Goal: Task Accomplishment & Management: Manage account settings

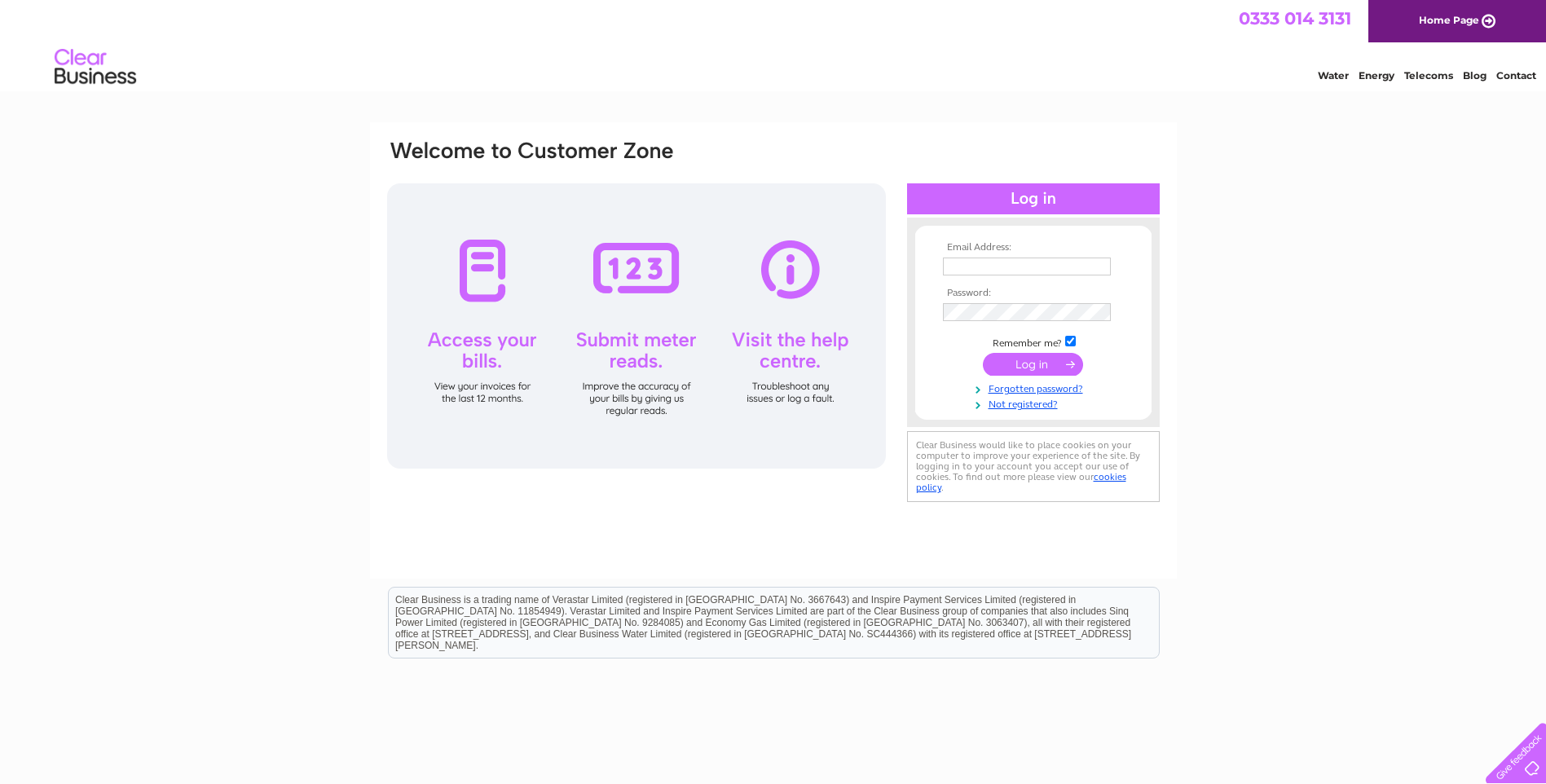
click at [979, 262] on input "text" at bounding box center [1026, 266] width 167 height 18
type input "kirktonmbr@outlook.com"
click at [1056, 363] on input "submit" at bounding box center [1033, 366] width 100 height 23
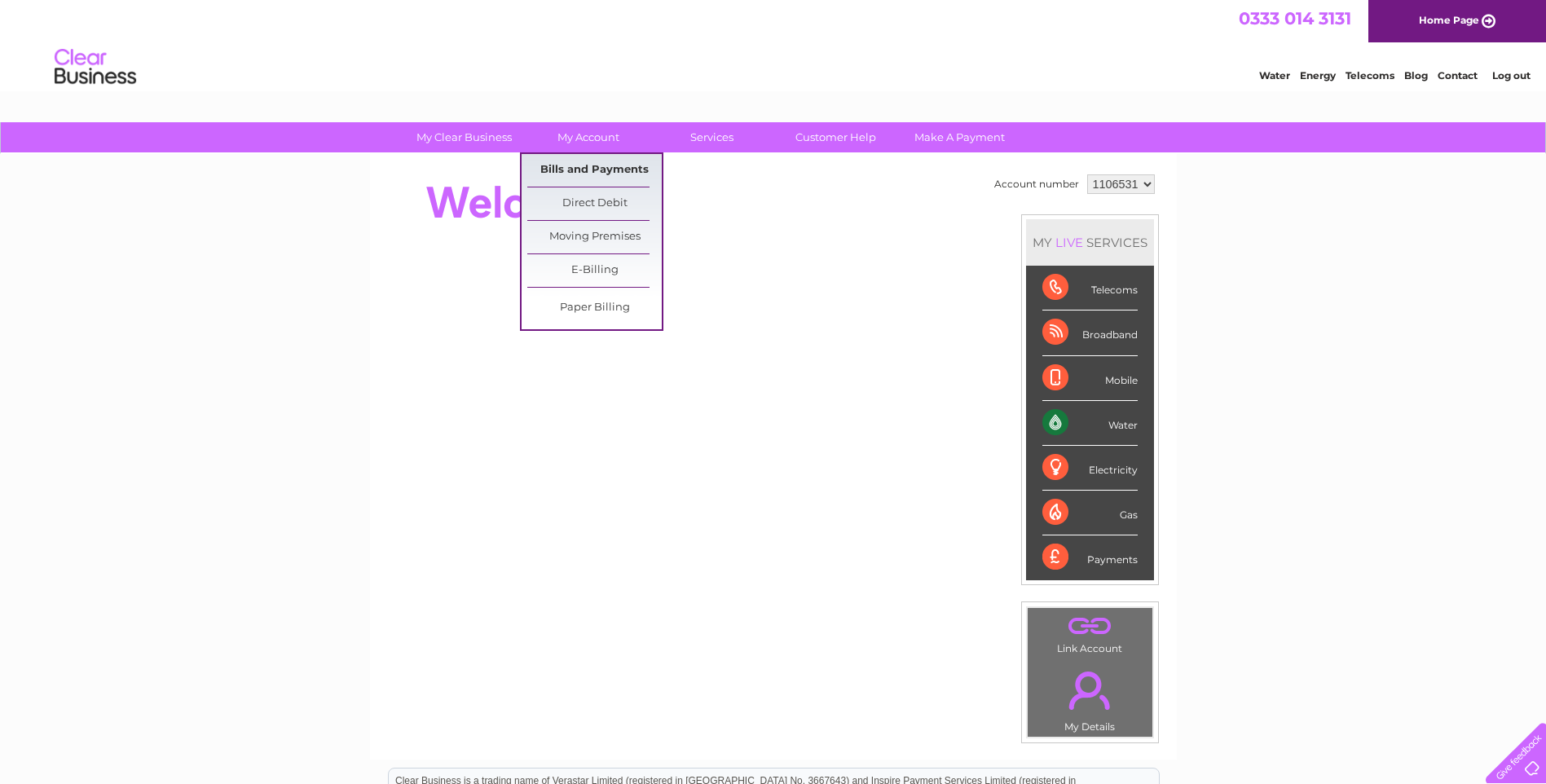
click at [597, 169] on link "Bills and Payments" at bounding box center [594, 170] width 134 height 32
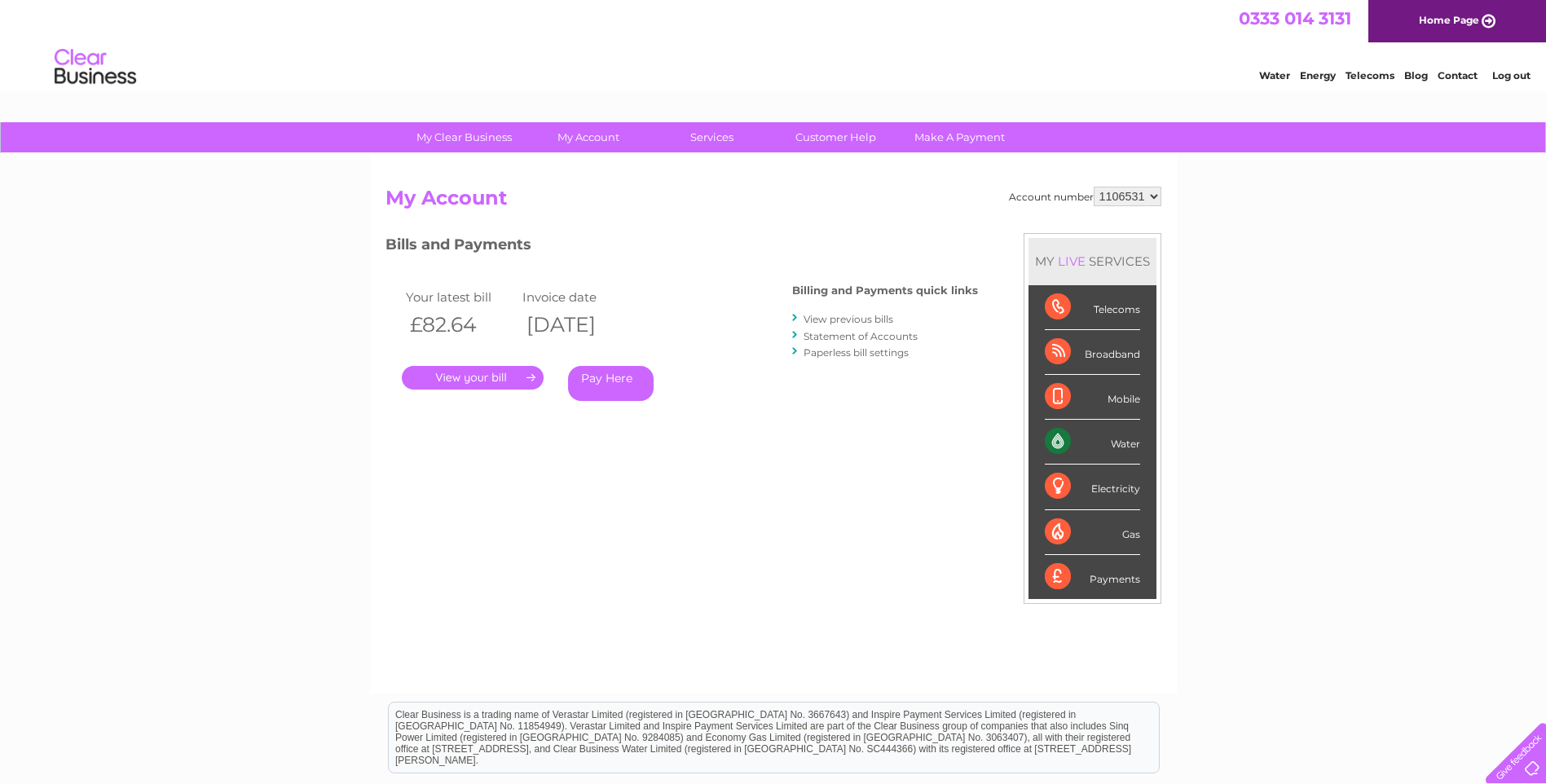
click at [490, 373] on link "." at bounding box center [473, 377] width 142 height 24
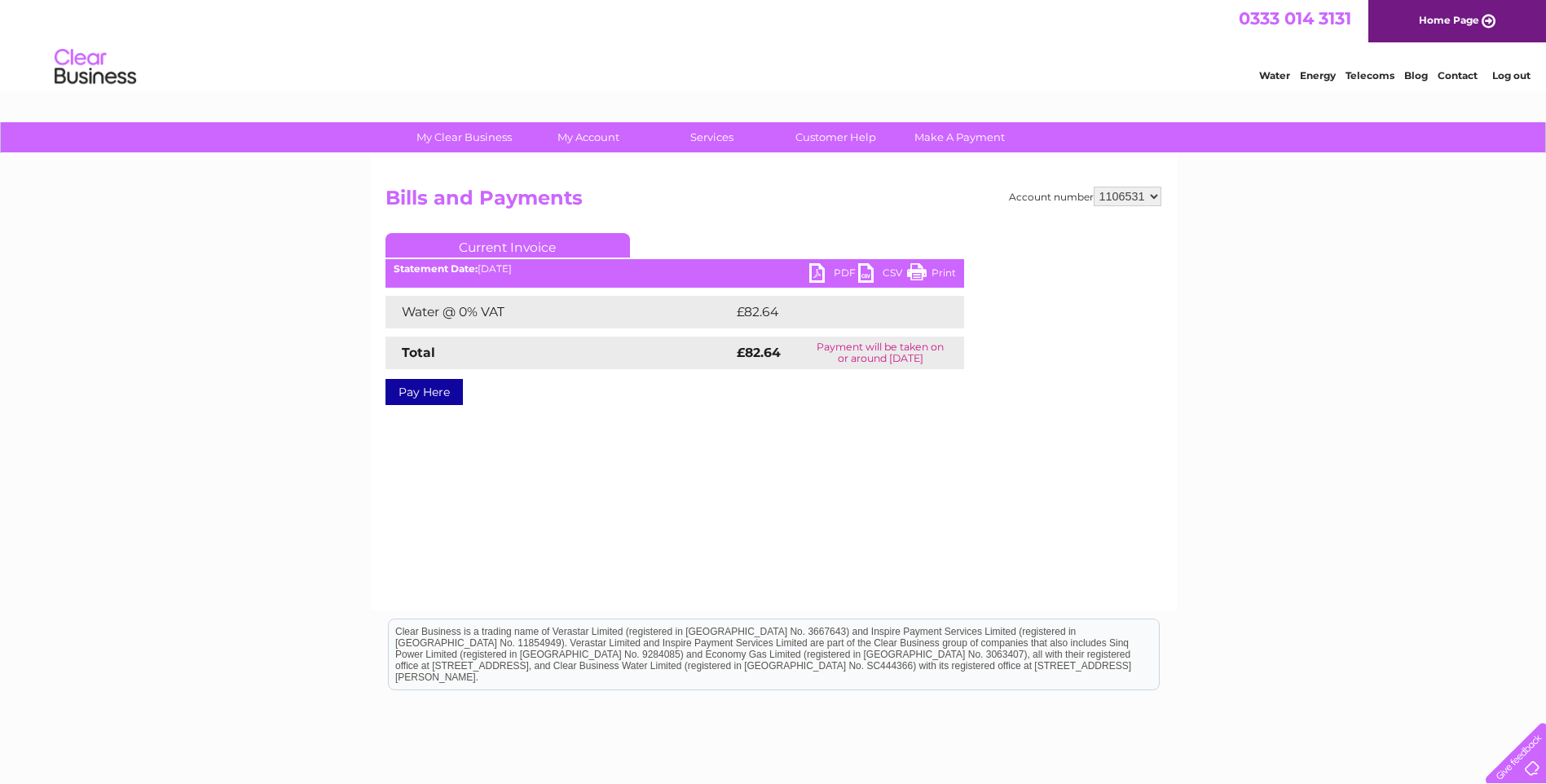
click at [940, 273] on link "Print" at bounding box center [932, 274] width 49 height 24
click at [1507, 74] on link "Log out" at bounding box center [1511, 75] width 38 height 12
